Goal: Task Accomplishment & Management: Use online tool/utility

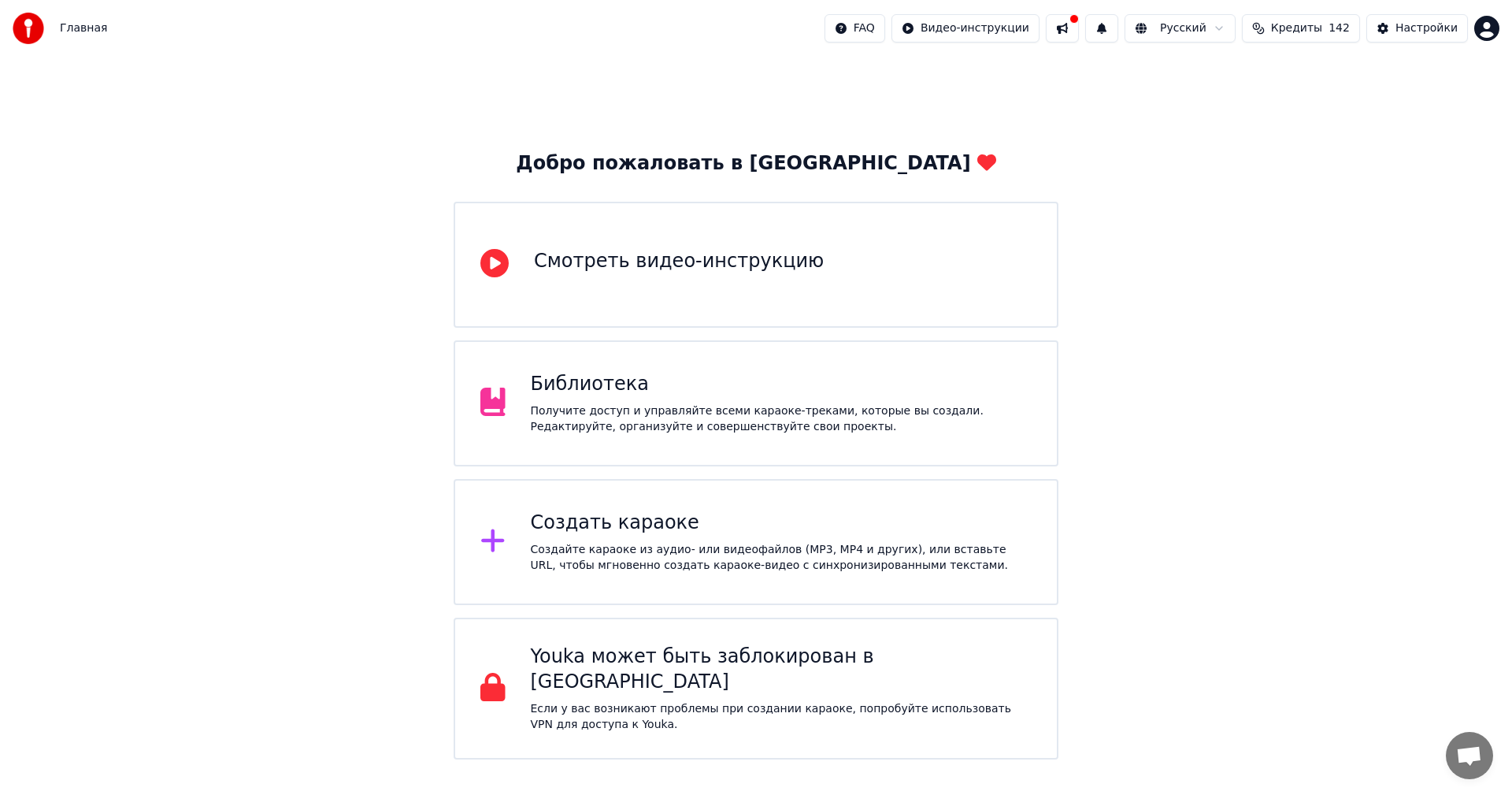
click at [689, 372] on div "Библиотека" at bounding box center [781, 384] width 502 height 25
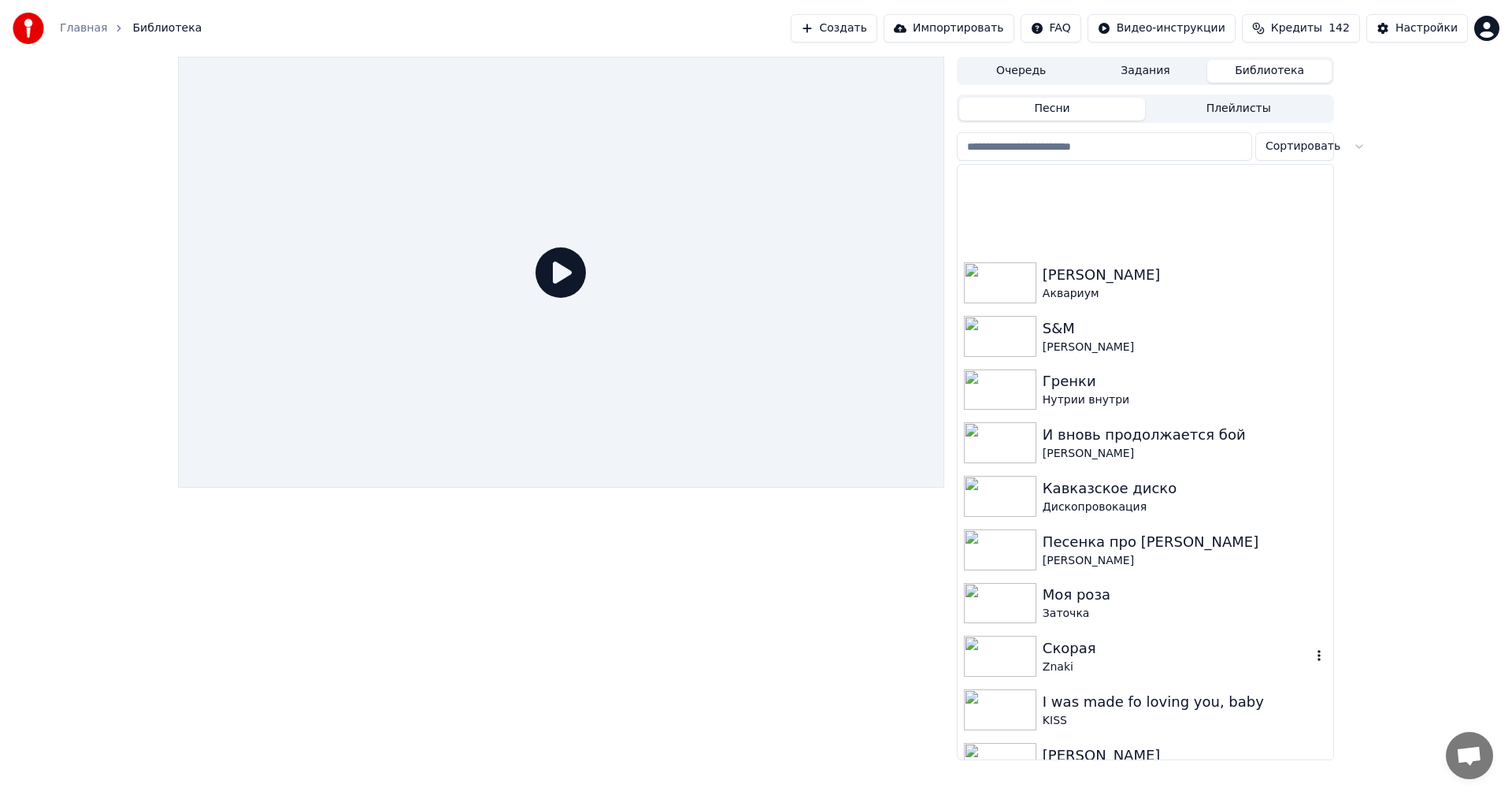
scroll to position [4546, 0]
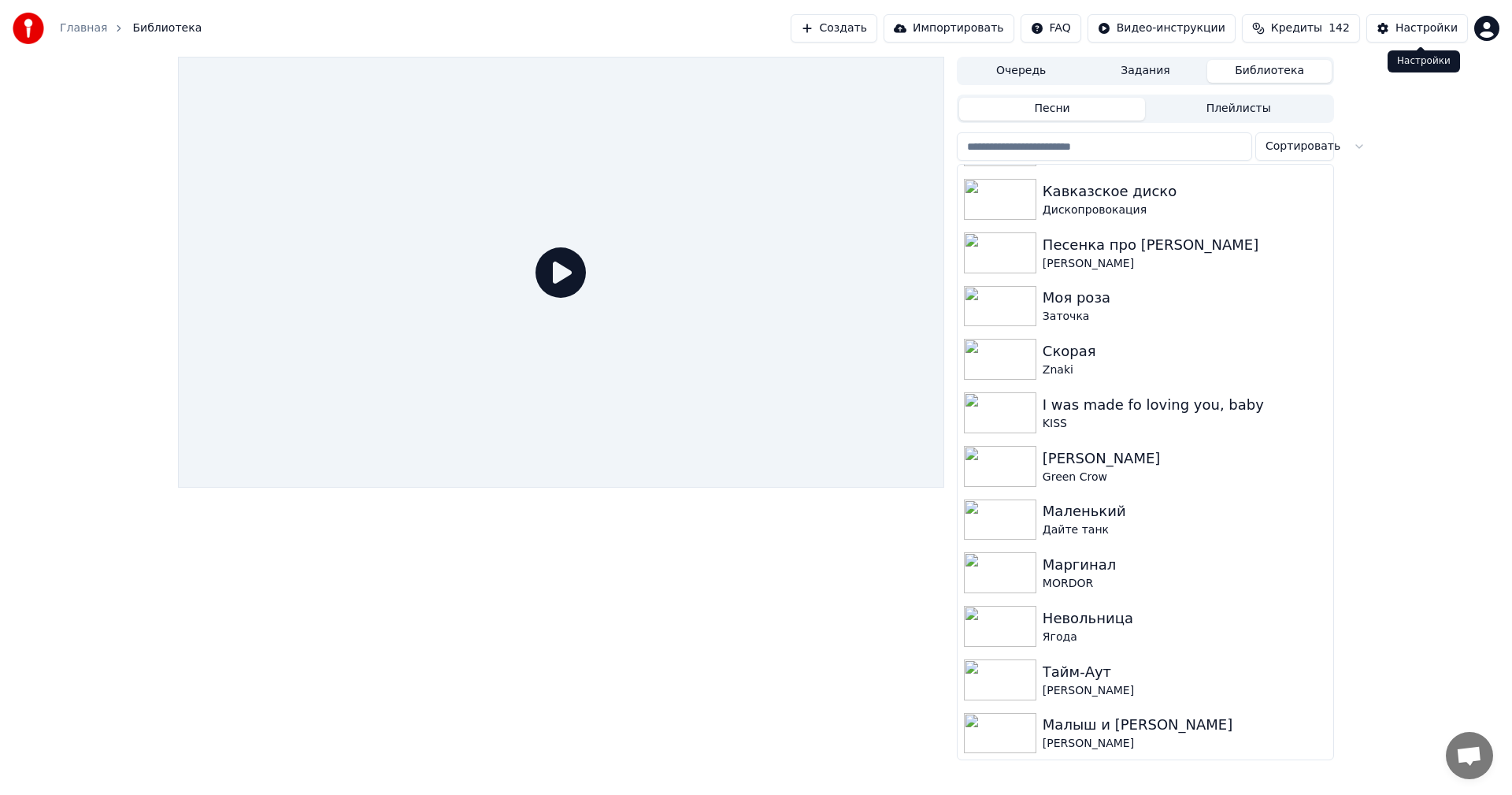
click at [1394, 29] on button "Настройки" at bounding box center [1418, 28] width 102 height 29
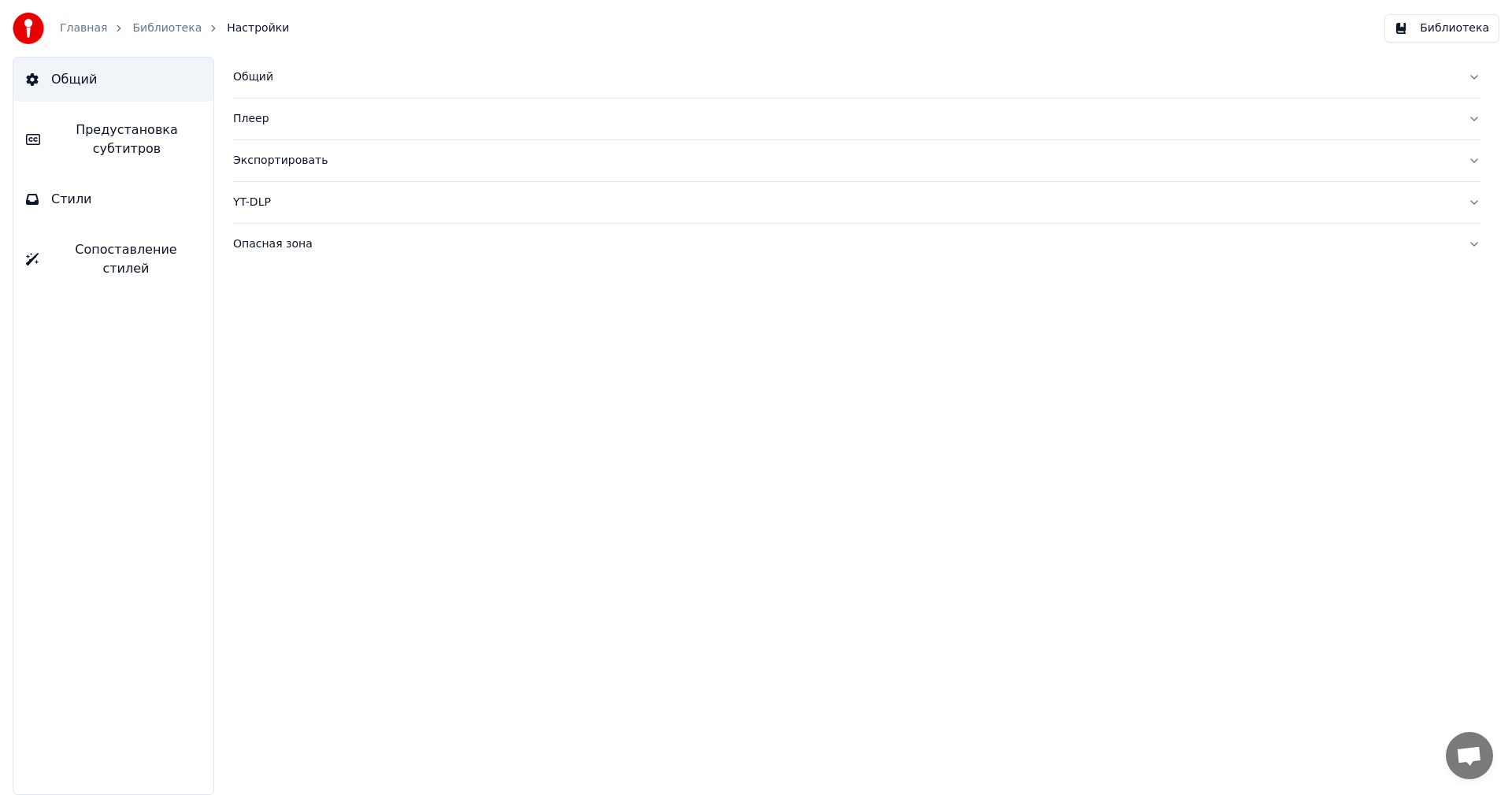
click at [251, 239] on div "Опасная зона" at bounding box center [845, 244] width 1223 height 16
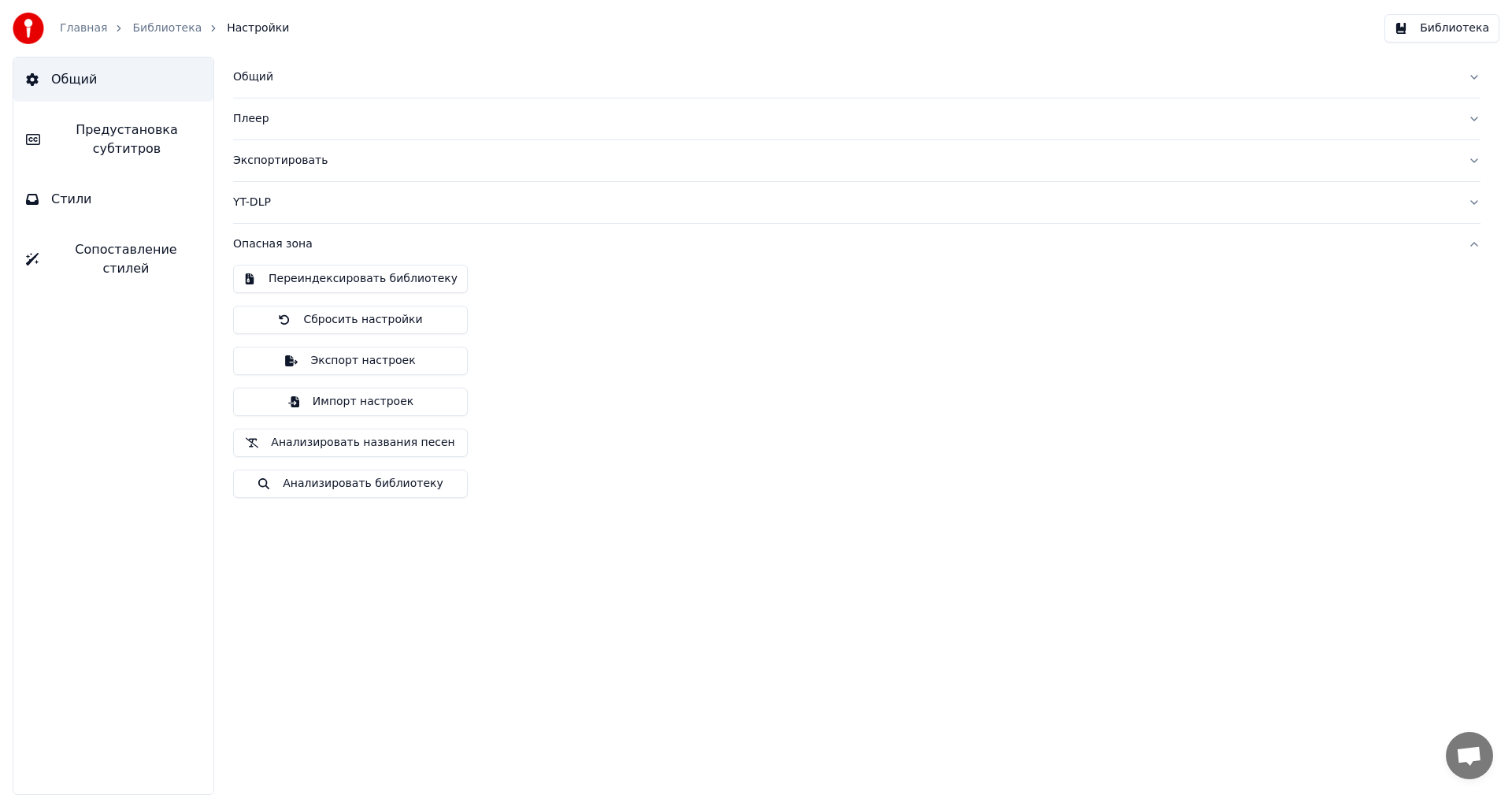
click at [338, 281] on button "Переиндексировать библиотеку" at bounding box center [351, 279] width 235 height 29
click at [159, 29] on link "Библиотека" at bounding box center [167, 28] width 69 height 16
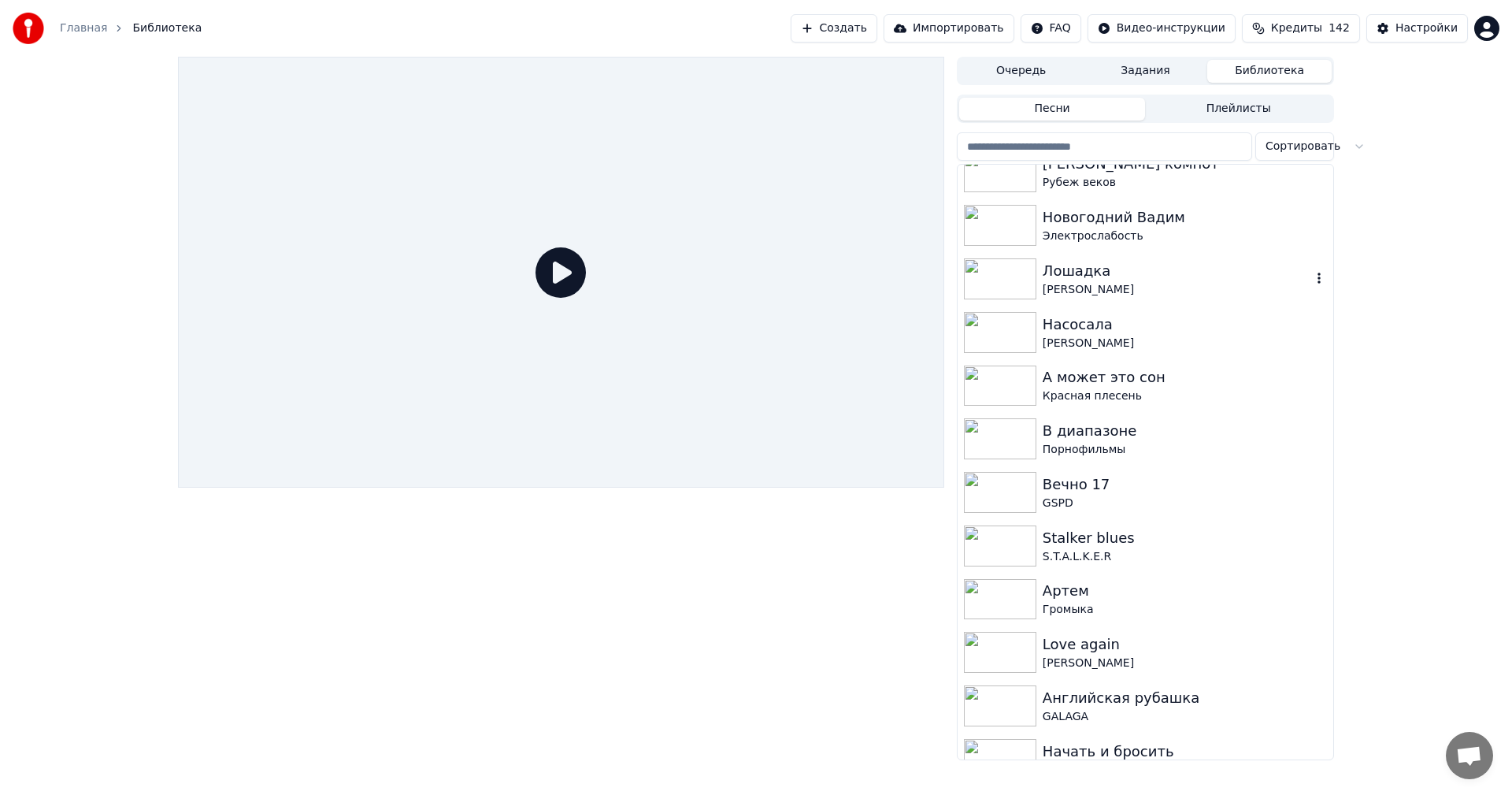
scroll to position [1103, 0]
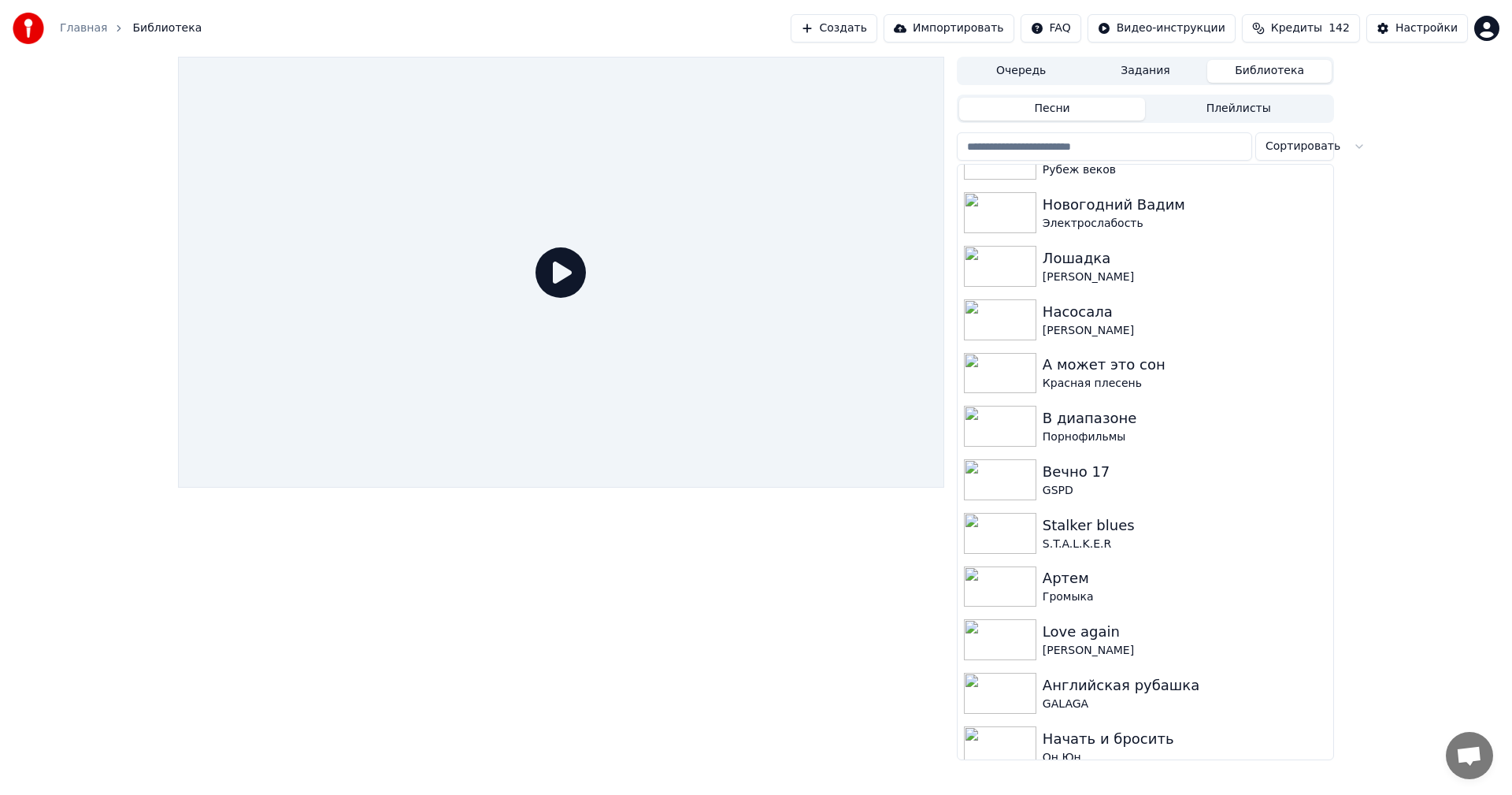
click at [1280, 141] on html "Главная Библиотека Создать Импортировать FAQ Видео-инструкции Кредиты 142 Настр…" at bounding box center [756, 397] width 1512 height 795
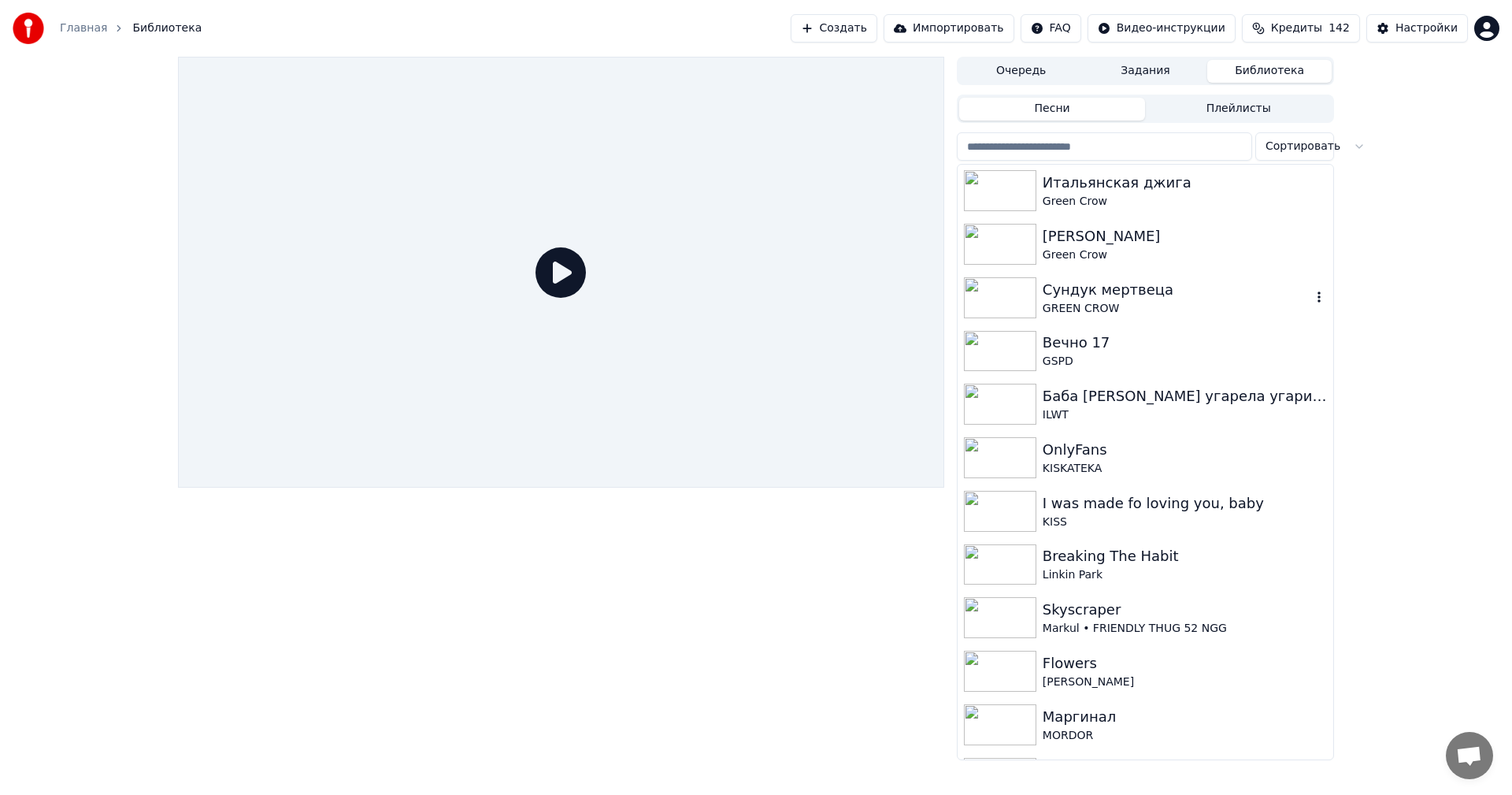
scroll to position [3625, 0]
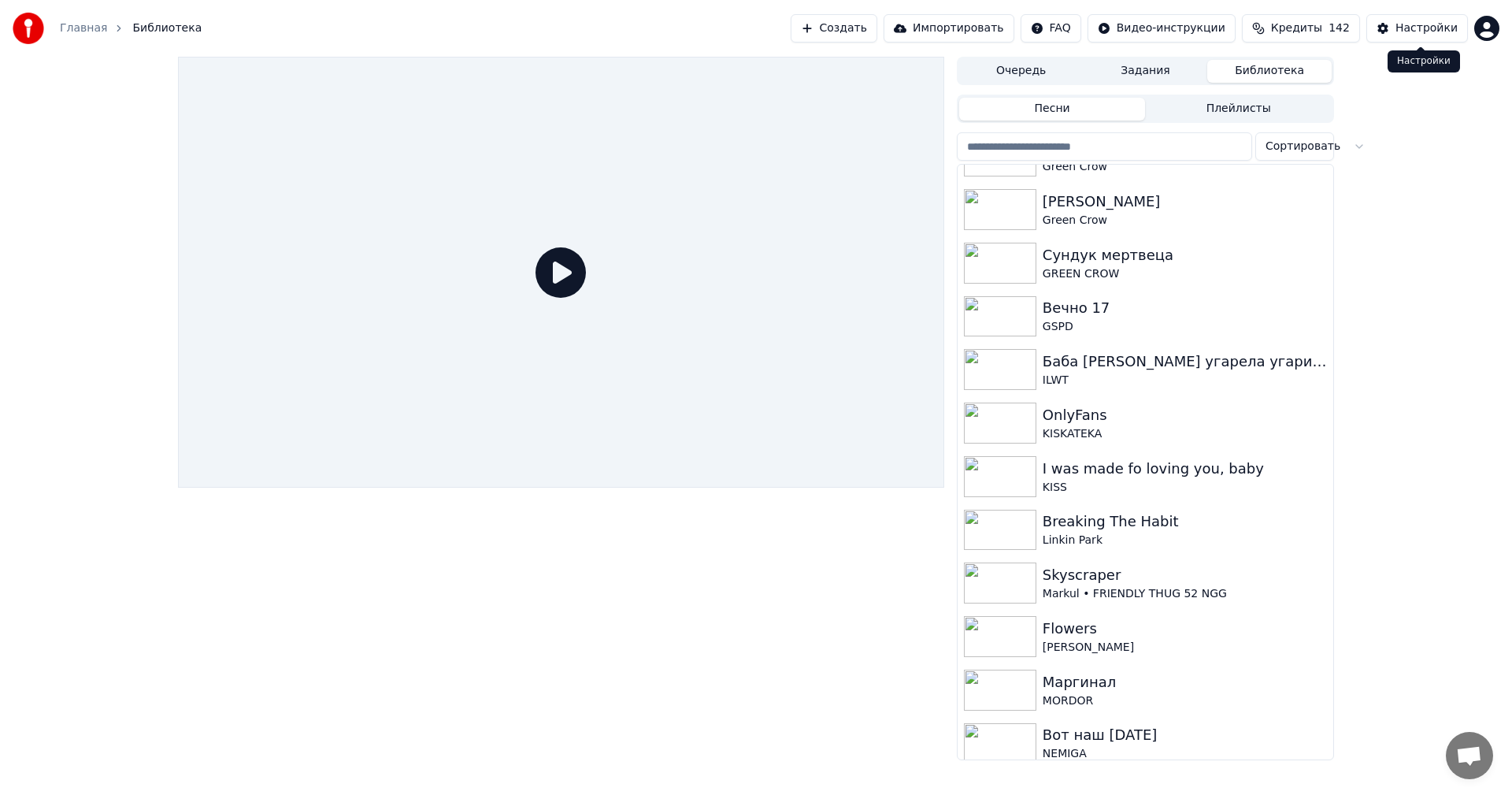
click at [1403, 30] on div "Настройки" at bounding box center [1427, 28] width 62 height 16
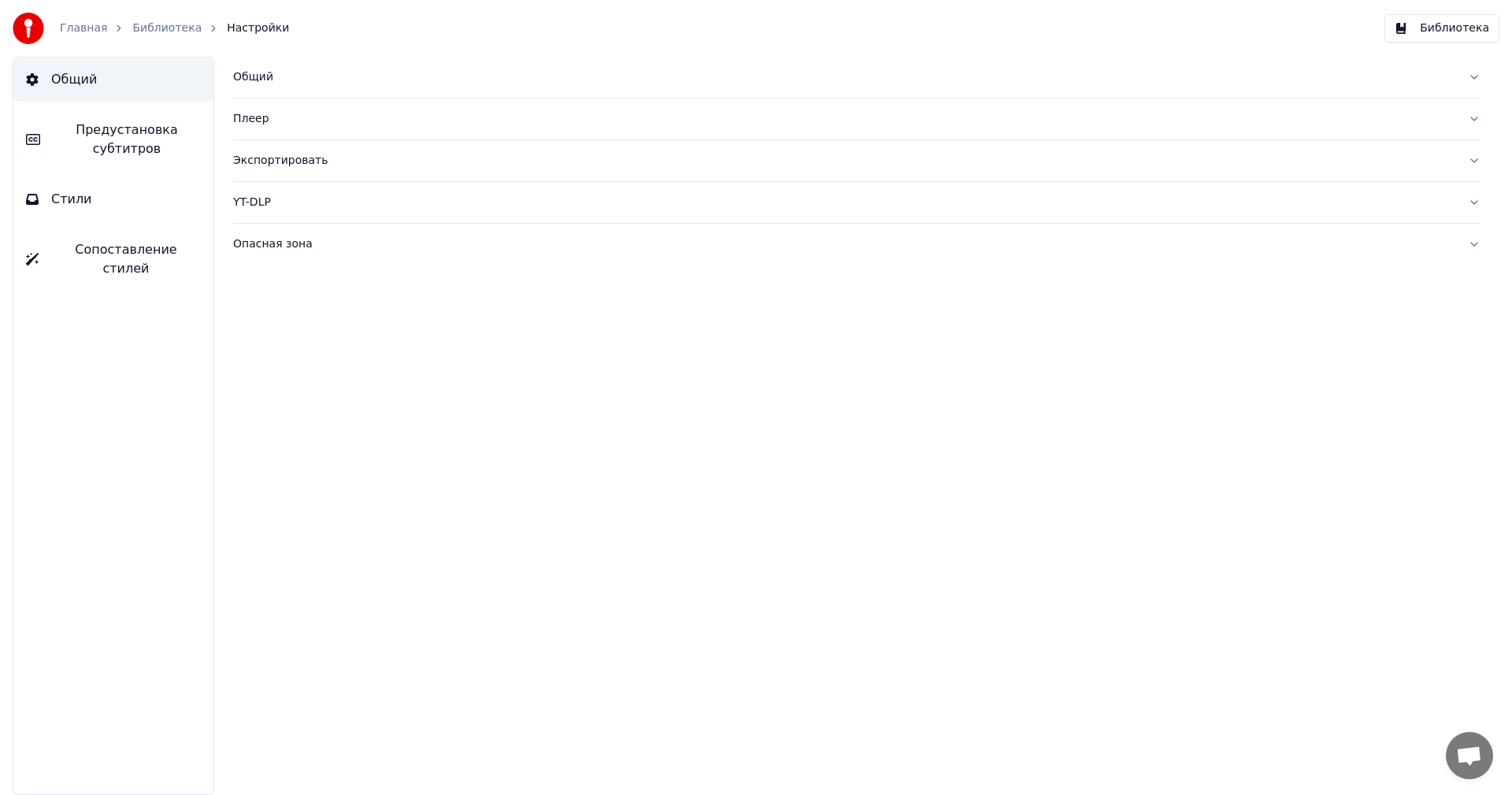
click at [253, 81] on div "Общий" at bounding box center [845, 76] width 1223 height 16
